Goal: Information Seeking & Learning: Find specific fact

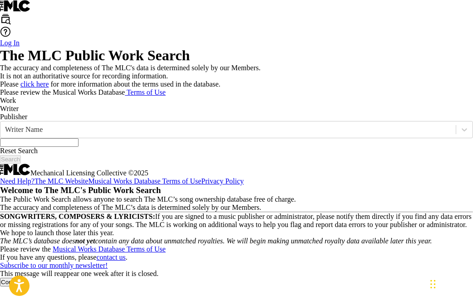
scroll to position [9, 0]
click at [26, 278] on button "Continue" at bounding box center [13, 282] width 26 height 9
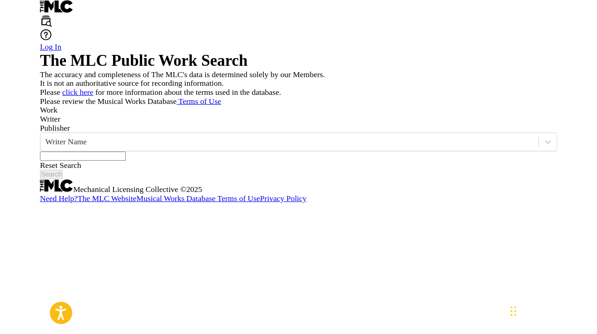
scroll to position [0, 0]
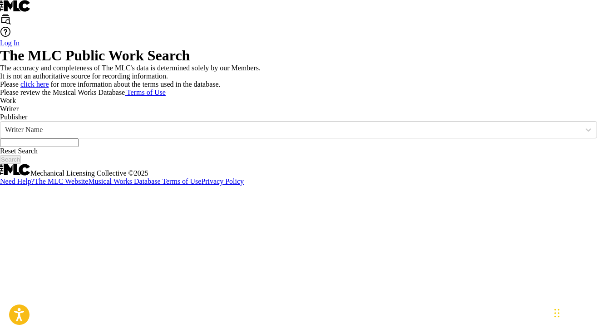
click at [78, 147] on input "Search Form" at bounding box center [39, 142] width 78 height 9
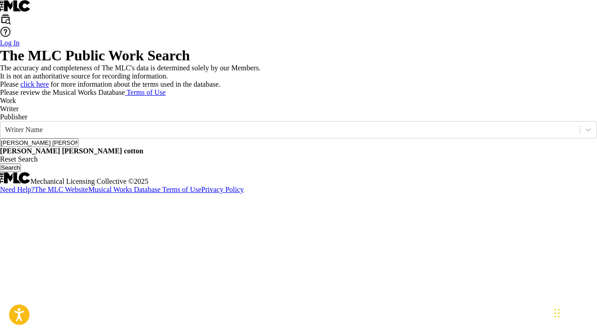
click at [143, 155] on strong "cotton" at bounding box center [134, 151] width 20 height 8
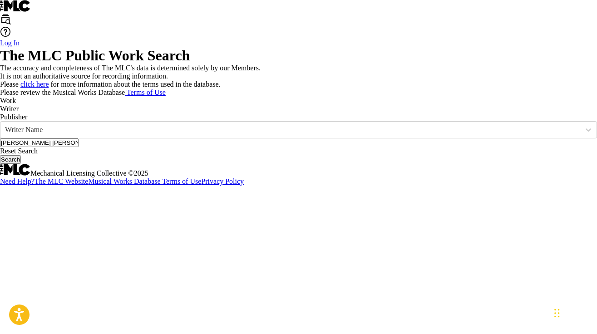
click at [21, 164] on button "Search" at bounding box center [10, 159] width 21 height 9
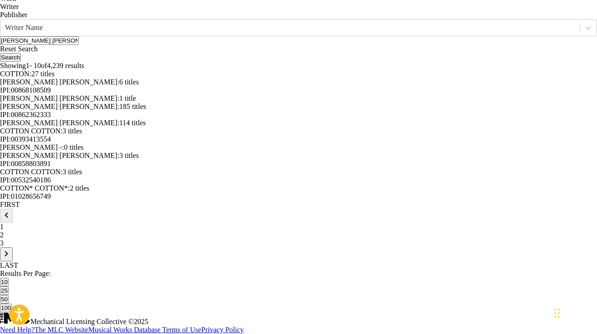
scroll to position [182, 0]
click at [131, 110] on span "185 titles" at bounding box center [132, 107] width 27 height 8
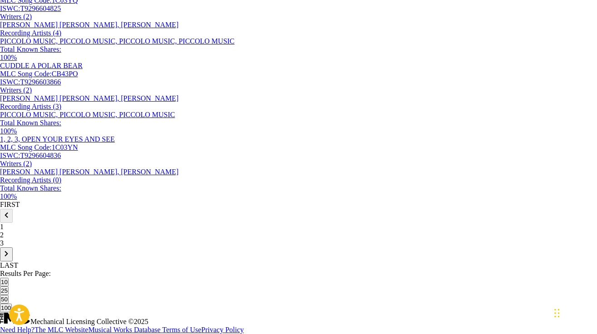
scroll to position [777, 0]
click at [84, 239] on div "2" at bounding box center [298, 235] width 597 height 8
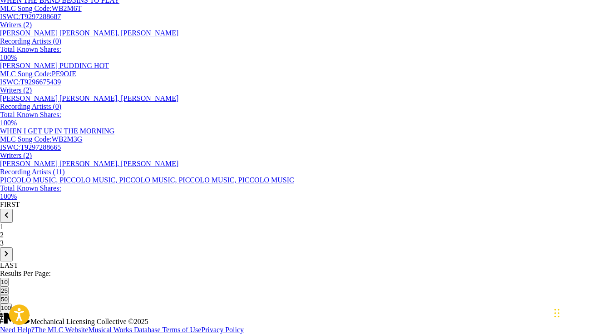
click at [100, 247] on p "3" at bounding box center [298, 243] width 597 height 8
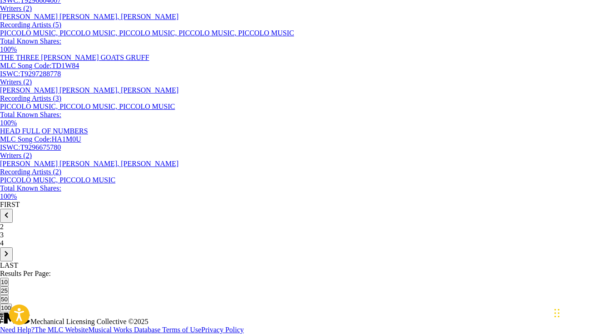
click at [100, 247] on p "4" at bounding box center [298, 243] width 597 height 8
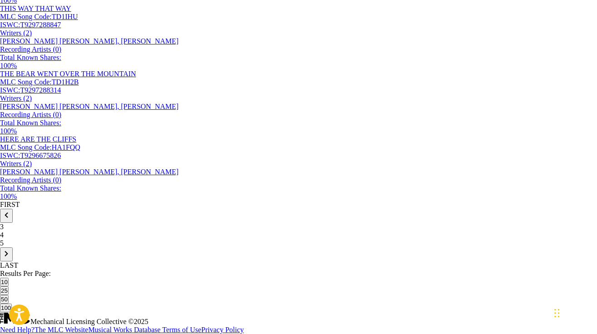
click at [100, 247] on div "5" at bounding box center [298, 243] width 597 height 8
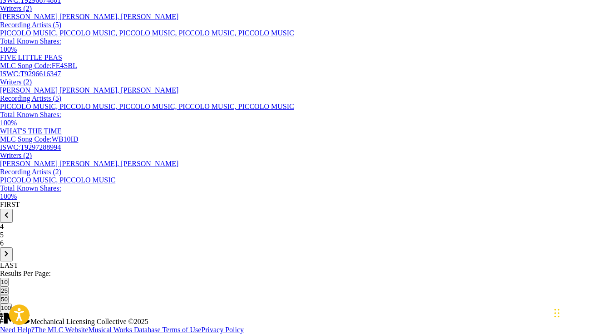
click at [103, 247] on div "6" at bounding box center [298, 243] width 597 height 8
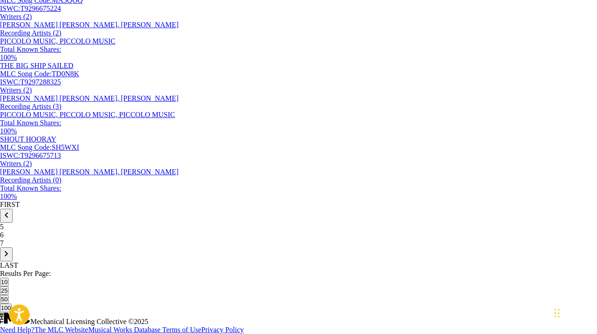
click at [103, 247] on div "7" at bounding box center [298, 243] width 597 height 8
click at [107, 247] on div "8" at bounding box center [298, 243] width 597 height 8
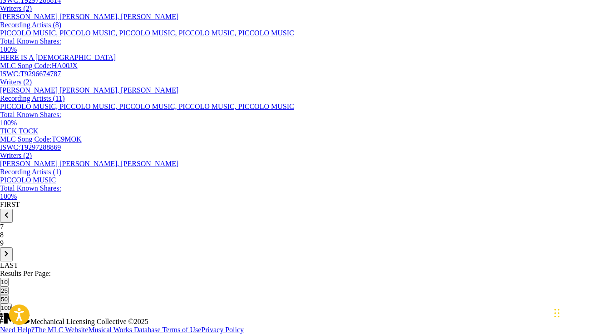
click at [105, 247] on div "9" at bounding box center [298, 243] width 597 height 8
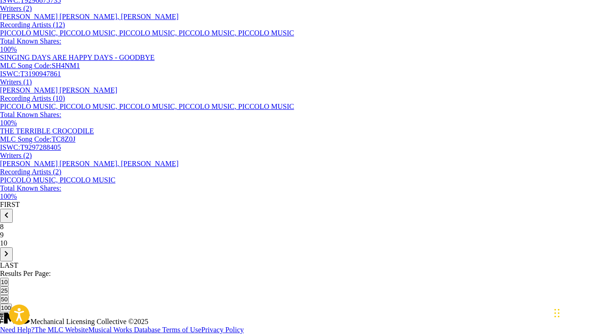
click at [103, 247] on p "10" at bounding box center [298, 243] width 597 height 8
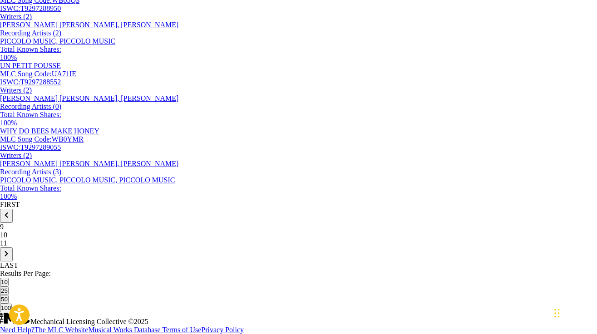
click at [103, 247] on div "11" at bounding box center [298, 243] width 597 height 8
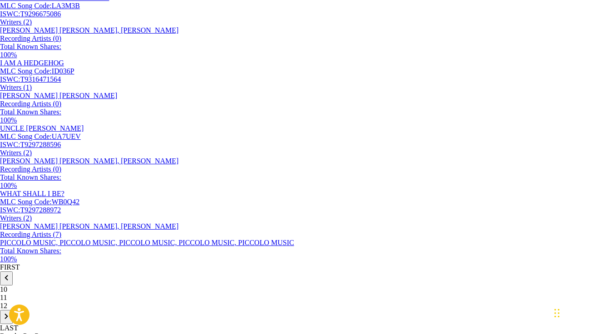
scroll to position [610, 0]
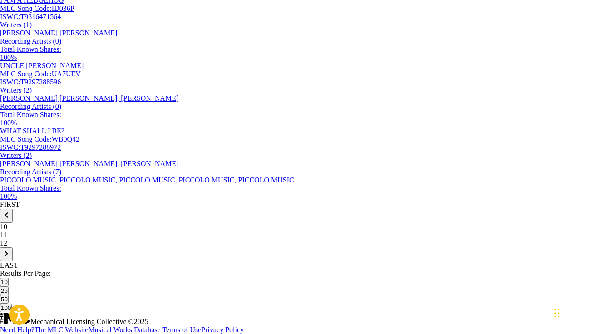
click at [101, 247] on p "12" at bounding box center [298, 243] width 597 height 8
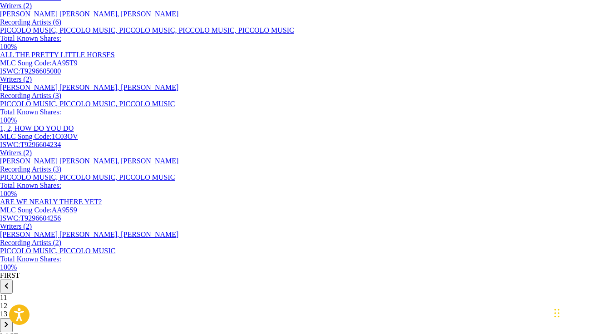
scroll to position [777, 0]
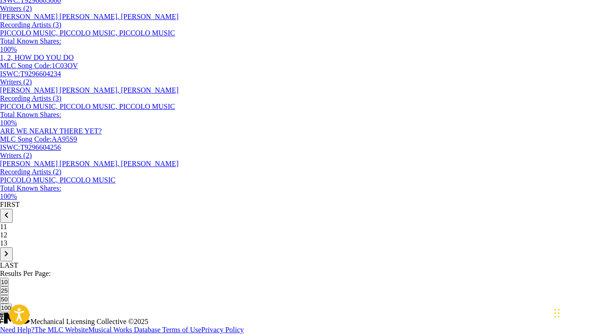
click at [103, 247] on div "13" at bounding box center [298, 243] width 597 height 8
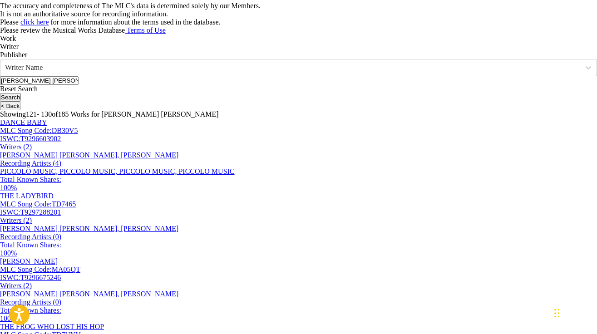
scroll to position [50, 0]
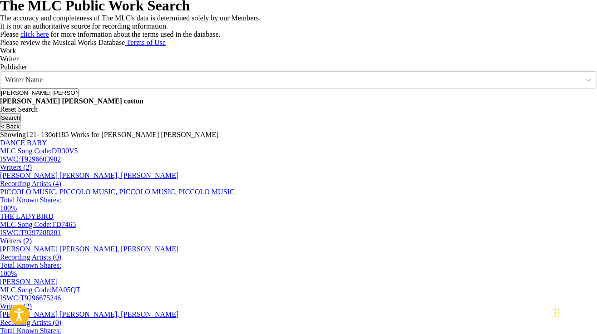
drag, startPoint x: 170, startPoint y: 164, endPoint x: 157, endPoint y: 164, distance: 13.2
click at [78, 97] on input "[PERSON_NAME] [PERSON_NAME]" at bounding box center [39, 92] width 78 height 9
type input "[PERSON_NAME]"
click at [0, 113] on button "Search" at bounding box center [10, 117] width 21 height 9
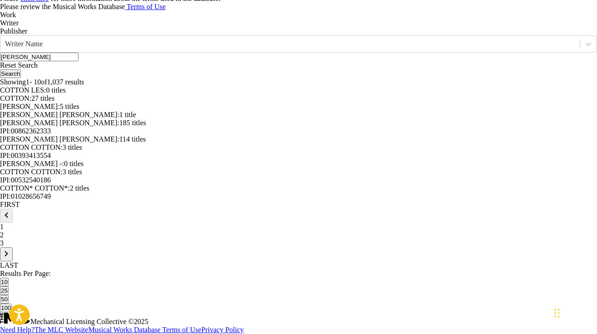
scroll to position [239, 0]
click at [126, 143] on span "114 titles" at bounding box center [132, 139] width 27 height 8
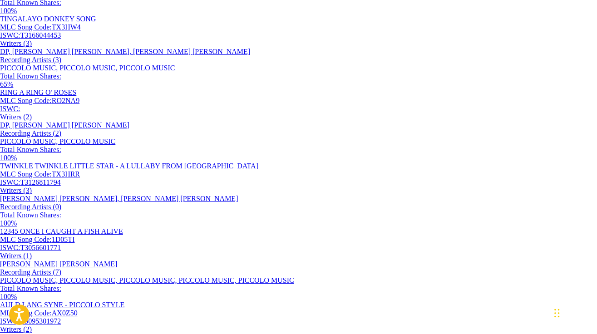
click at [13, 88] on span "65 %" at bounding box center [6, 84] width 13 height 8
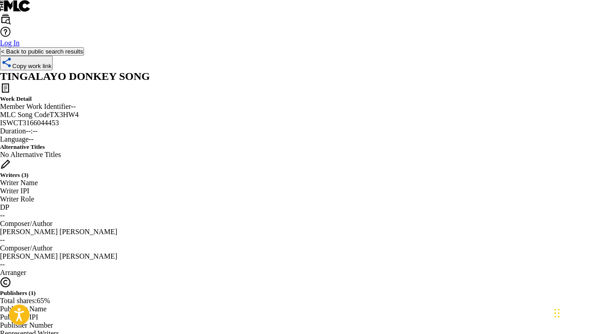
click at [84, 56] on button "< Back to public search results" at bounding box center [42, 51] width 84 height 9
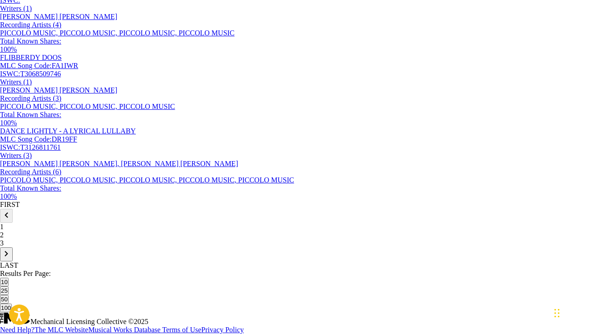
scroll to position [777, 0]
click at [84, 239] on div "2" at bounding box center [298, 235] width 597 height 8
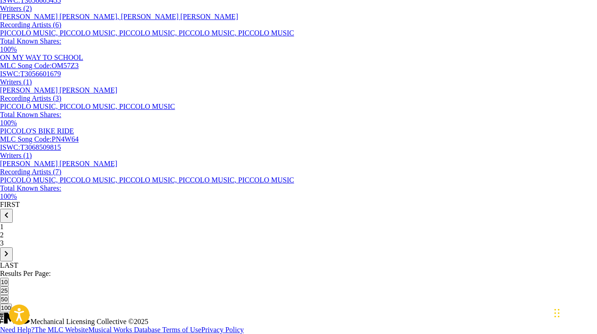
click at [98, 247] on p "3" at bounding box center [298, 243] width 597 height 8
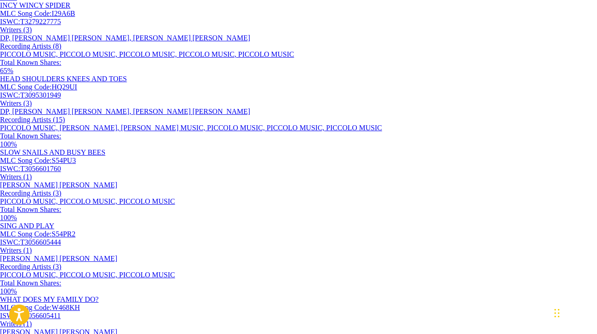
scroll to position [343, 0]
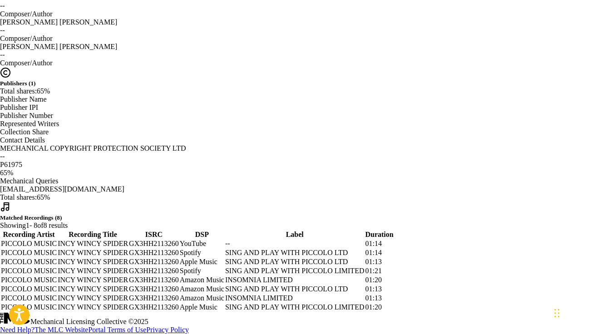
scroll to position [490, 0]
click at [293, 276] on span "INSOMNIA LIMITED" at bounding box center [259, 280] width 68 height 8
drag, startPoint x: 422, startPoint y: 242, endPoint x: 509, endPoint y: 251, distance: 87.6
click at [364, 276] on td "INSOMNIA LIMITED" at bounding box center [294, 280] width 139 height 8
copy span "INSOMNIA LIMITED"
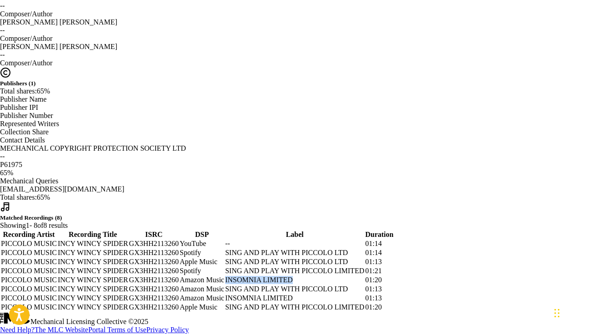
scroll to position [326, 0]
